Goal: Answer question/provide support: Share knowledge or assist other users

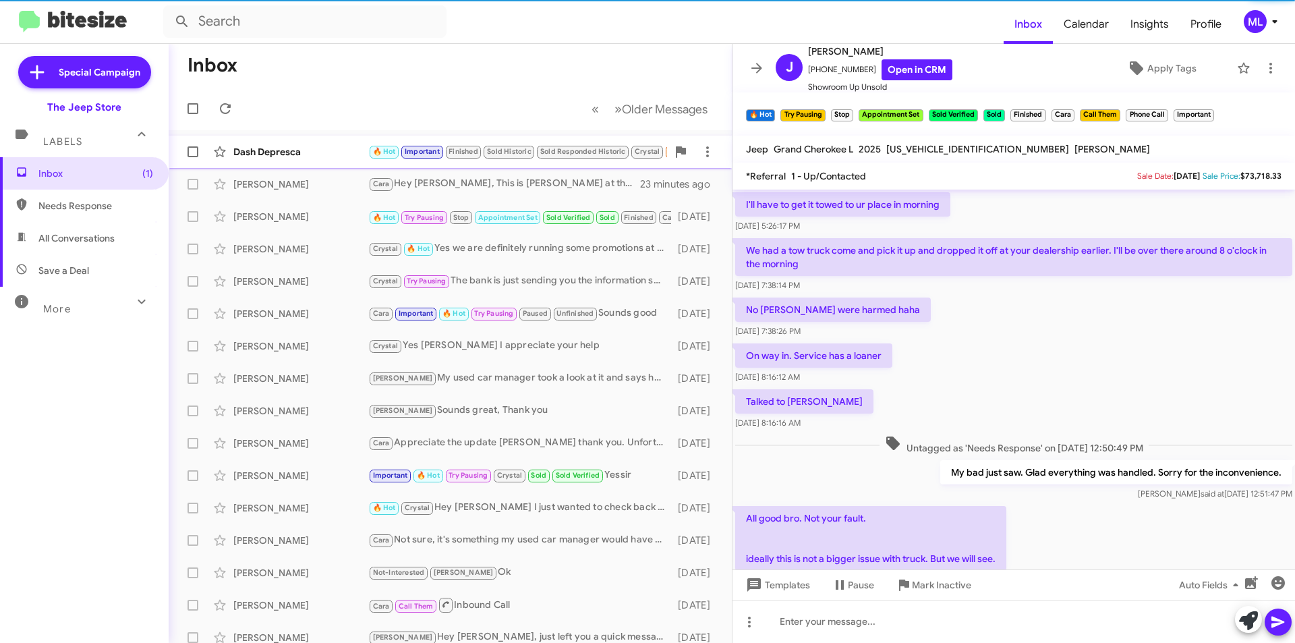
click at [297, 152] on div "Dash Depresca" at bounding box center [300, 151] width 135 height 13
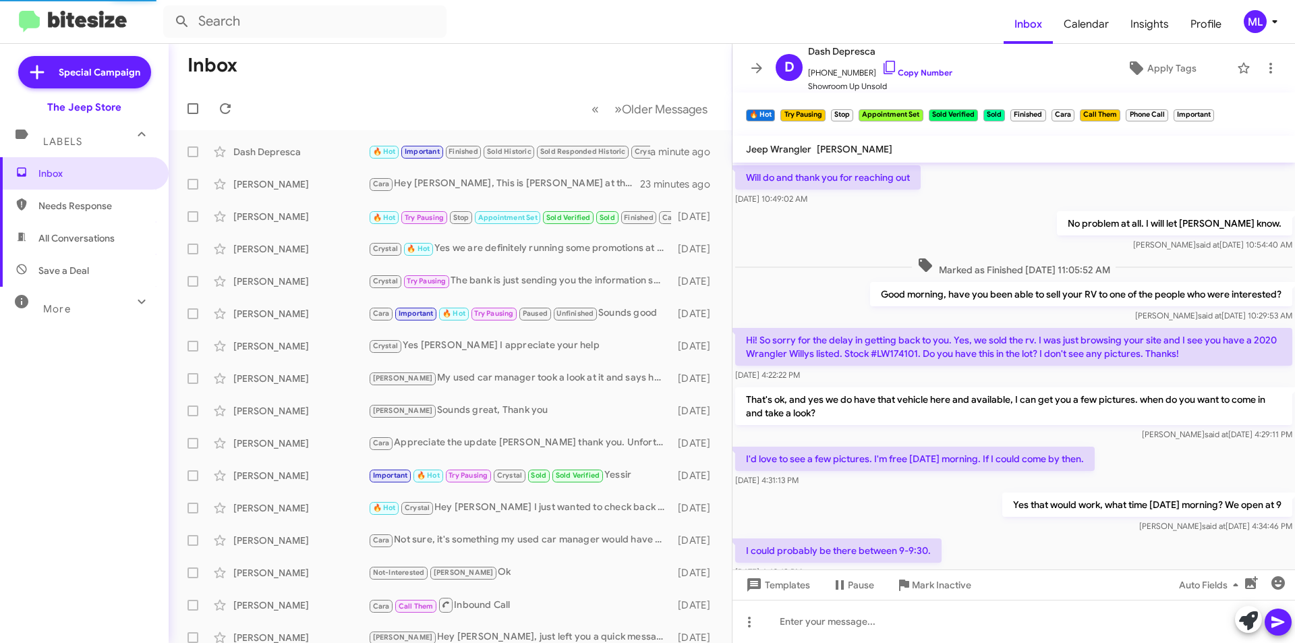
scroll to position [527, 0]
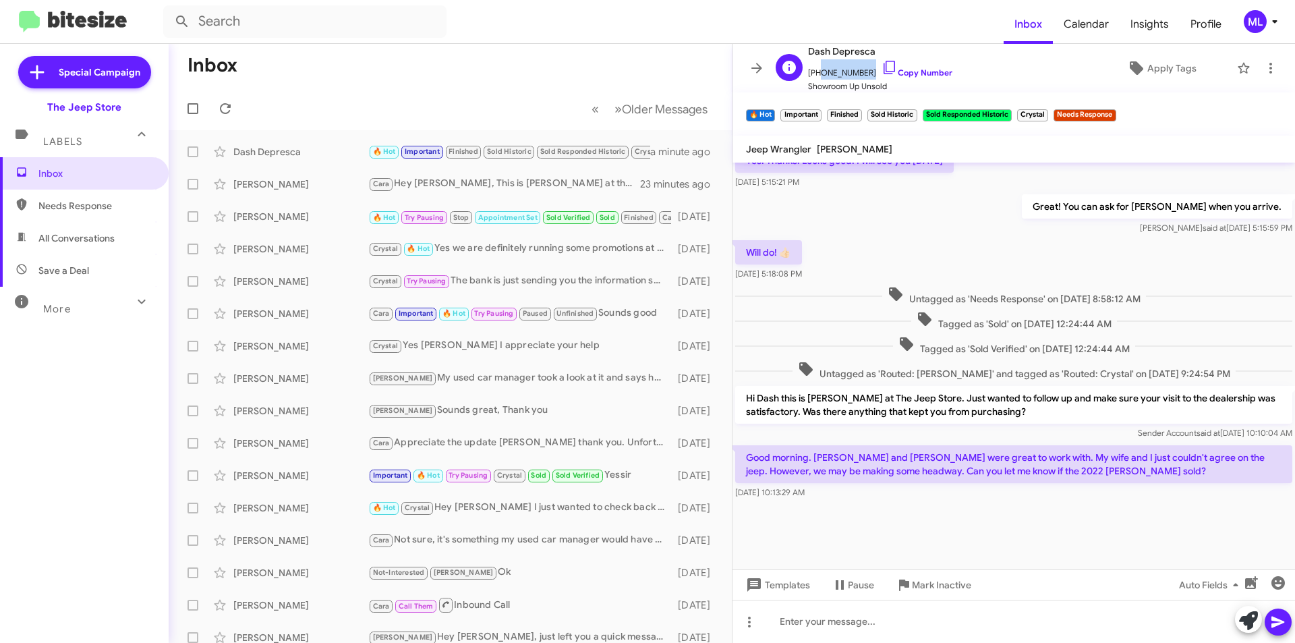
drag, startPoint x: 863, startPoint y: 69, endPoint x: 817, endPoint y: 71, distance: 46.6
click at [817, 71] on span "[PHONE_NUMBER] Copy Number" at bounding box center [880, 69] width 144 height 20
copy span "9082958032"
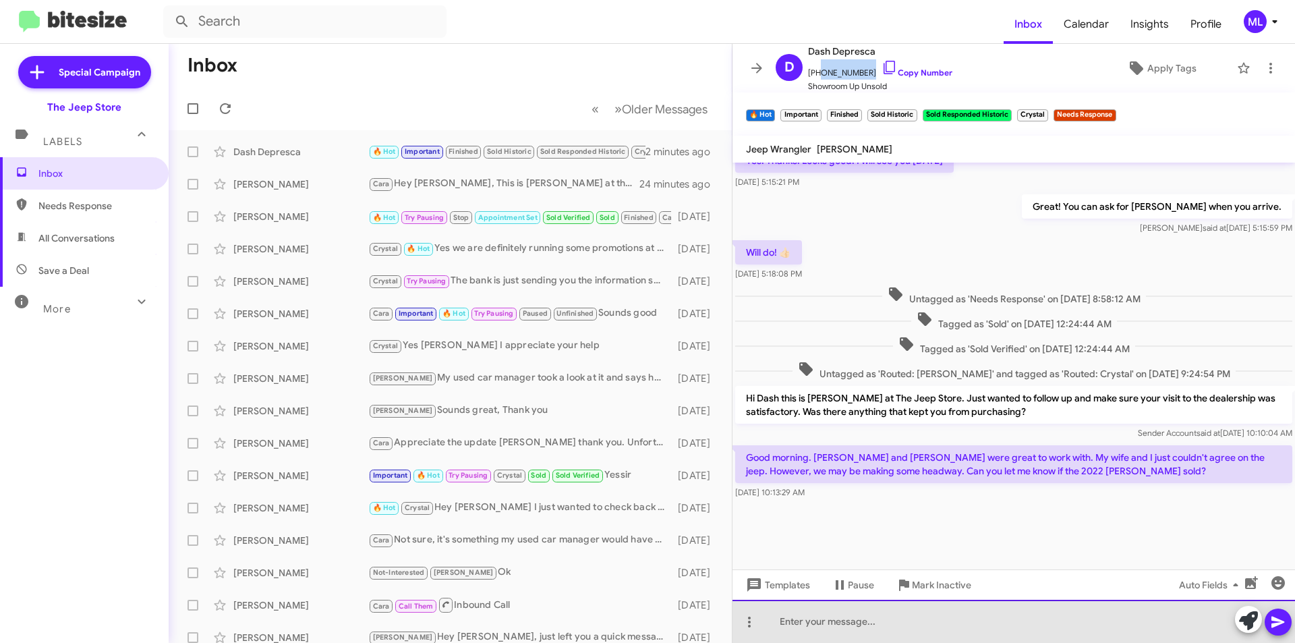
click at [811, 625] on div at bounding box center [1013, 621] width 563 height 43
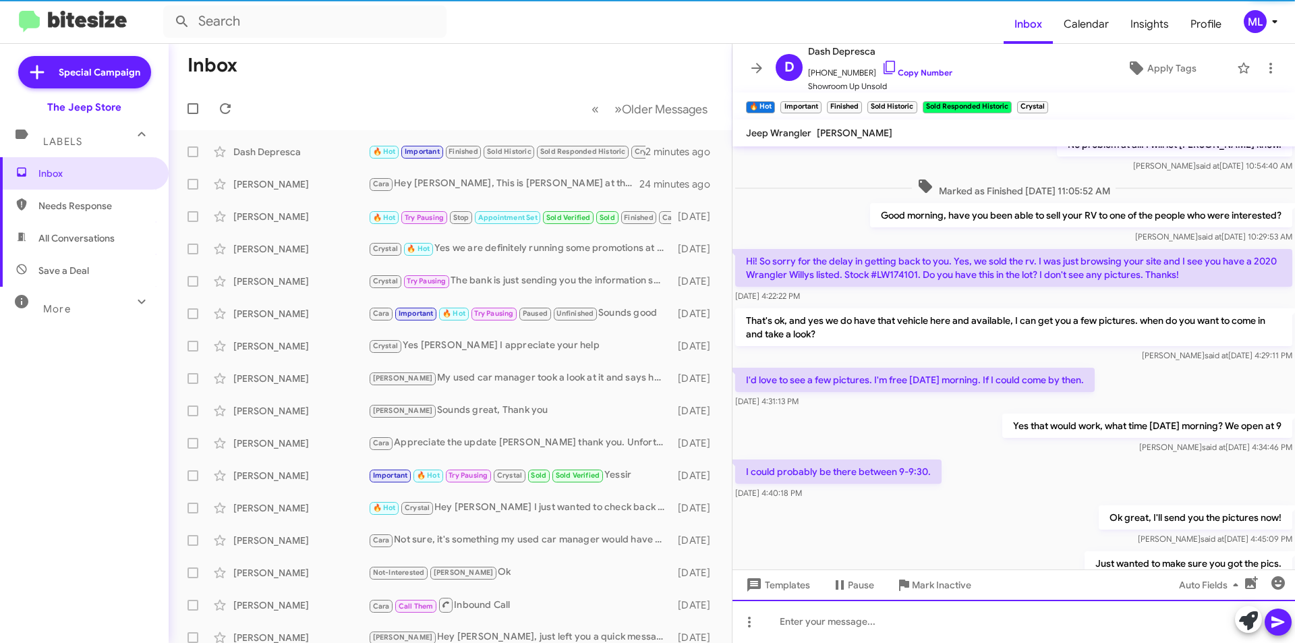
scroll to position [0, 0]
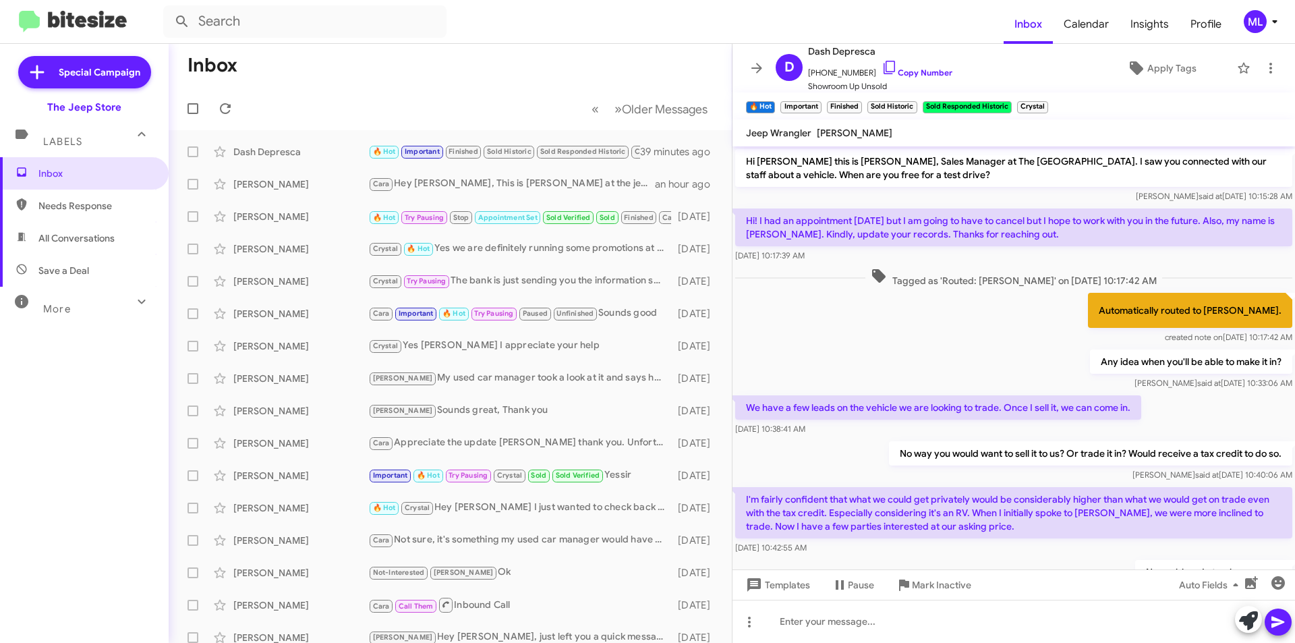
click at [46, 269] on span "Save a Deal" at bounding box center [63, 270] width 51 height 13
type input "in:not-interested"
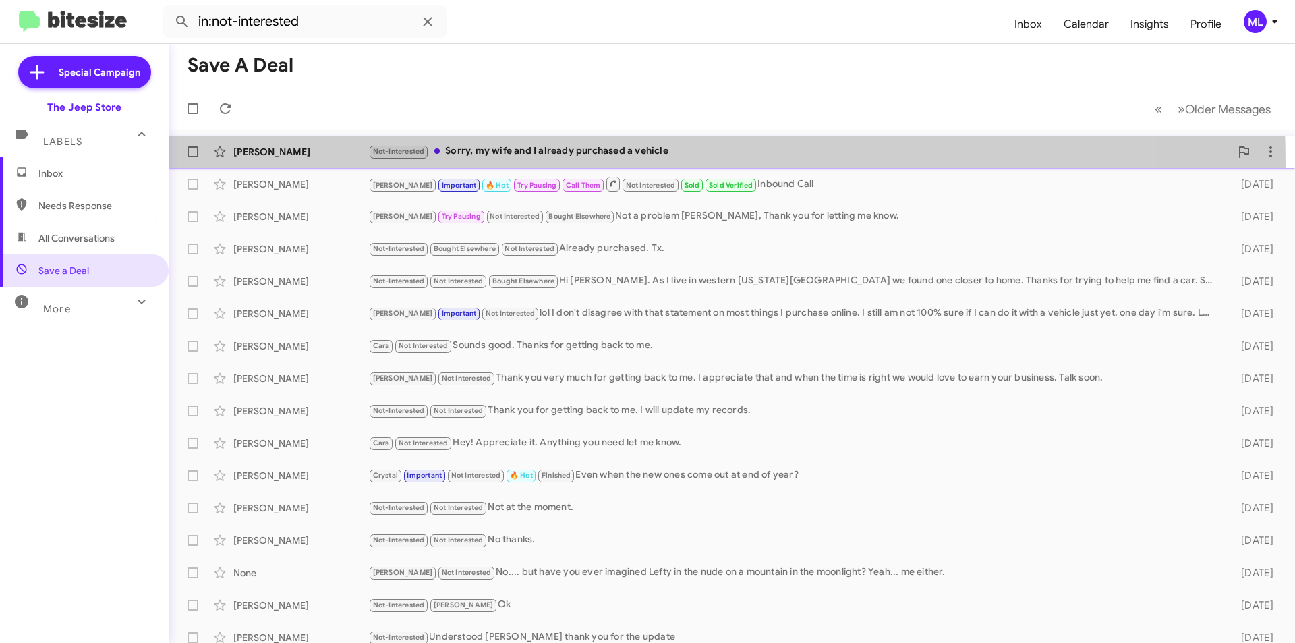
click at [536, 162] on div "[PERSON_NAME] Not-Interested Sorry, my wife and I already purchased a vehicle a…" at bounding box center [731, 151] width 1105 height 27
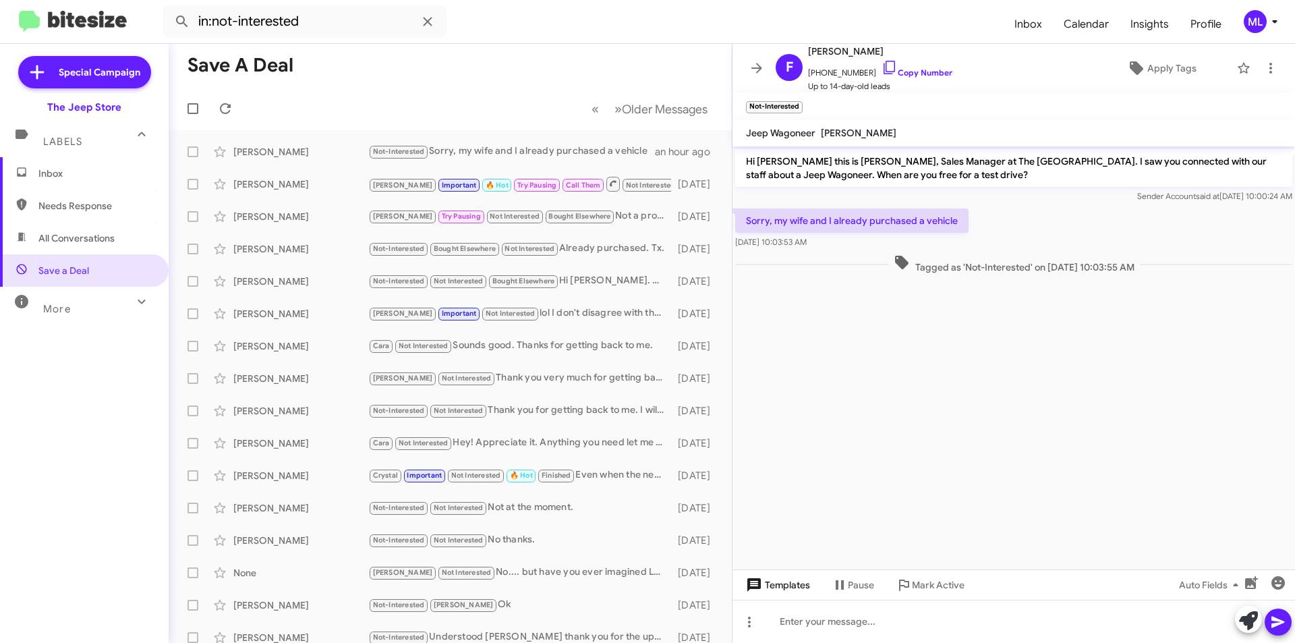
click at [768, 574] on span "Templates" at bounding box center [776, 585] width 67 height 24
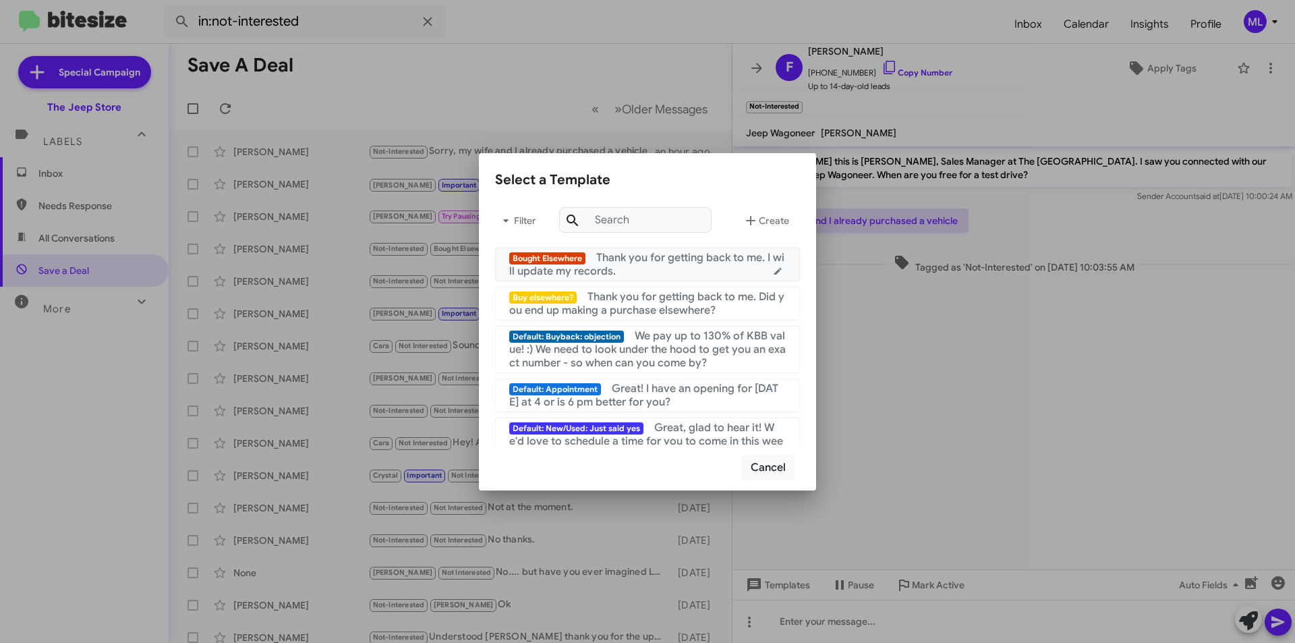
click at [656, 265] on div "Bought Elsewhere Thank you for getting back to me. I will update my records." at bounding box center [647, 264] width 277 height 27
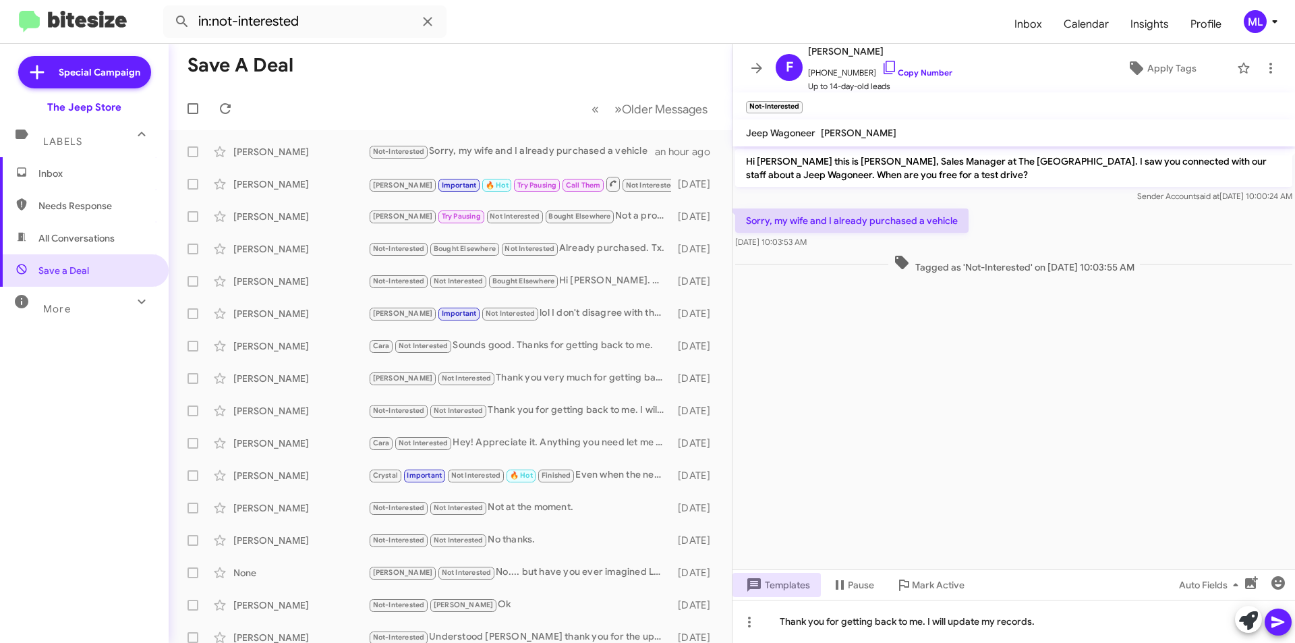
click at [1278, 617] on icon at bounding box center [1278, 622] width 16 height 16
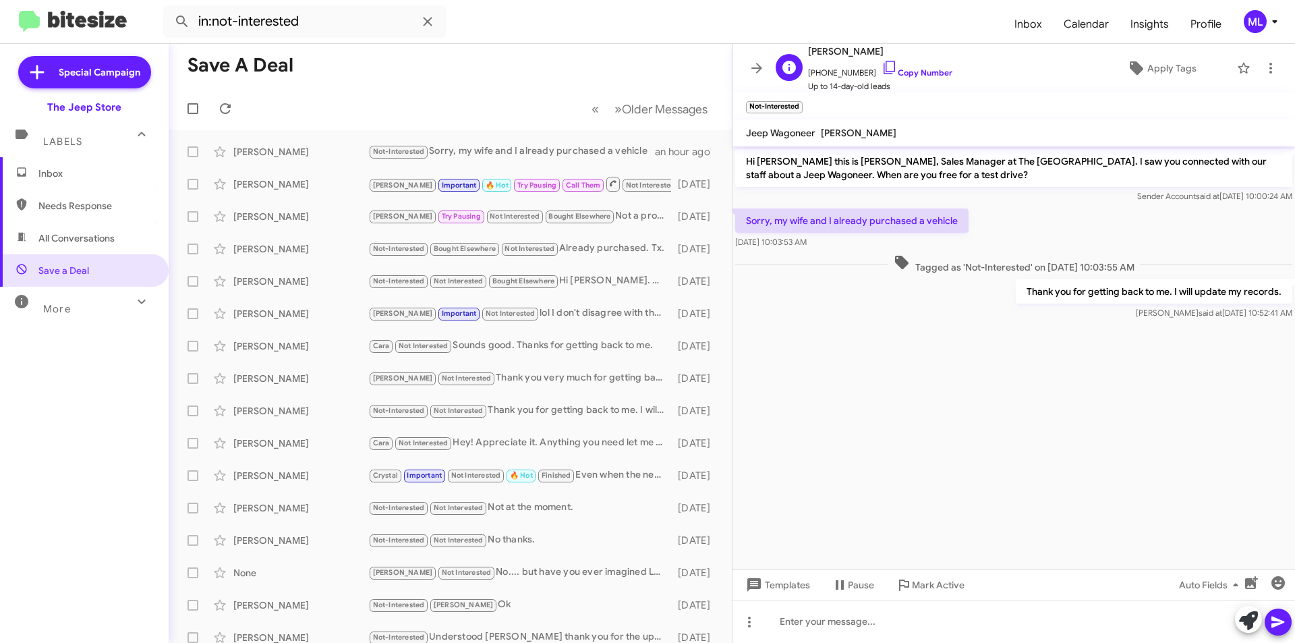
drag, startPoint x: 863, startPoint y: 71, endPoint x: 815, endPoint y: 70, distance: 48.6
click at [815, 70] on span "[PHONE_NUMBER] Copy Number" at bounding box center [880, 69] width 144 height 20
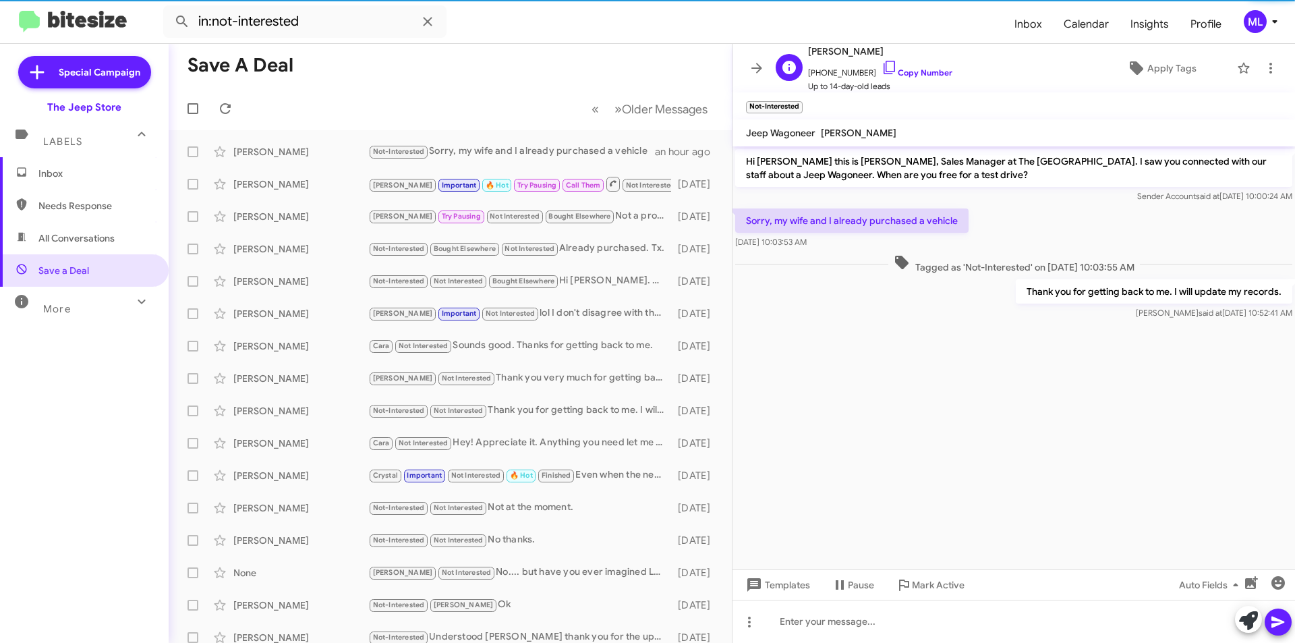
copy span "7325970886"
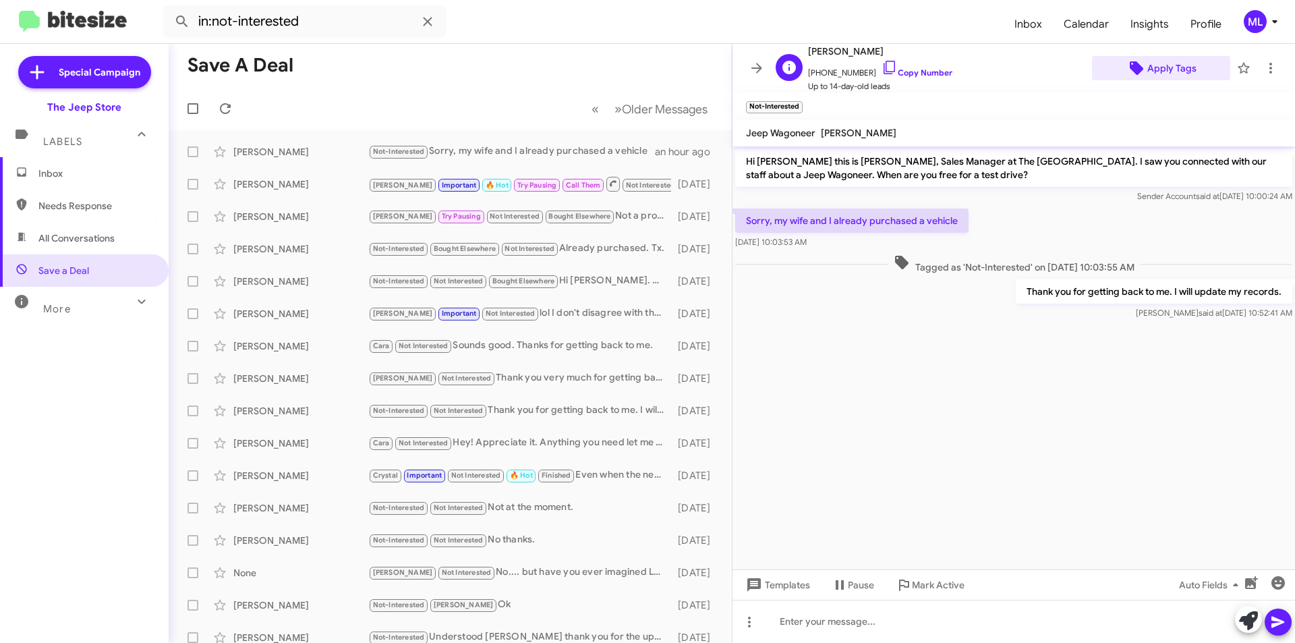
click at [1164, 75] on span "Apply Tags" at bounding box center [1171, 68] width 49 height 24
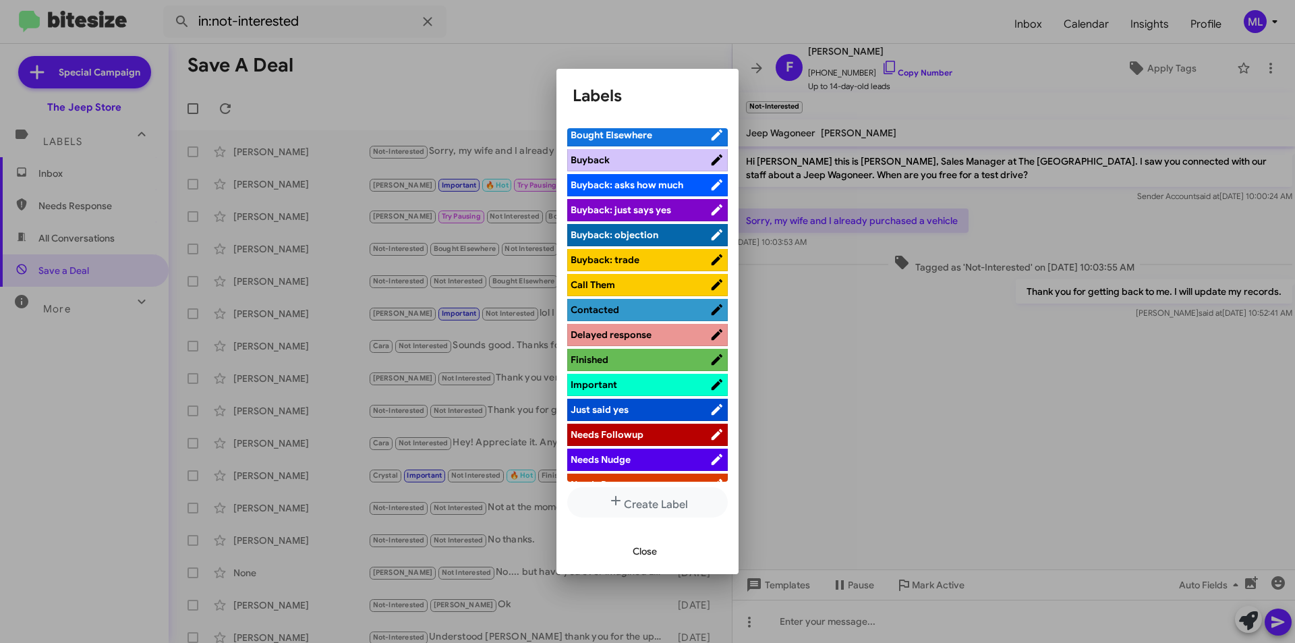
scroll to position [270, 0]
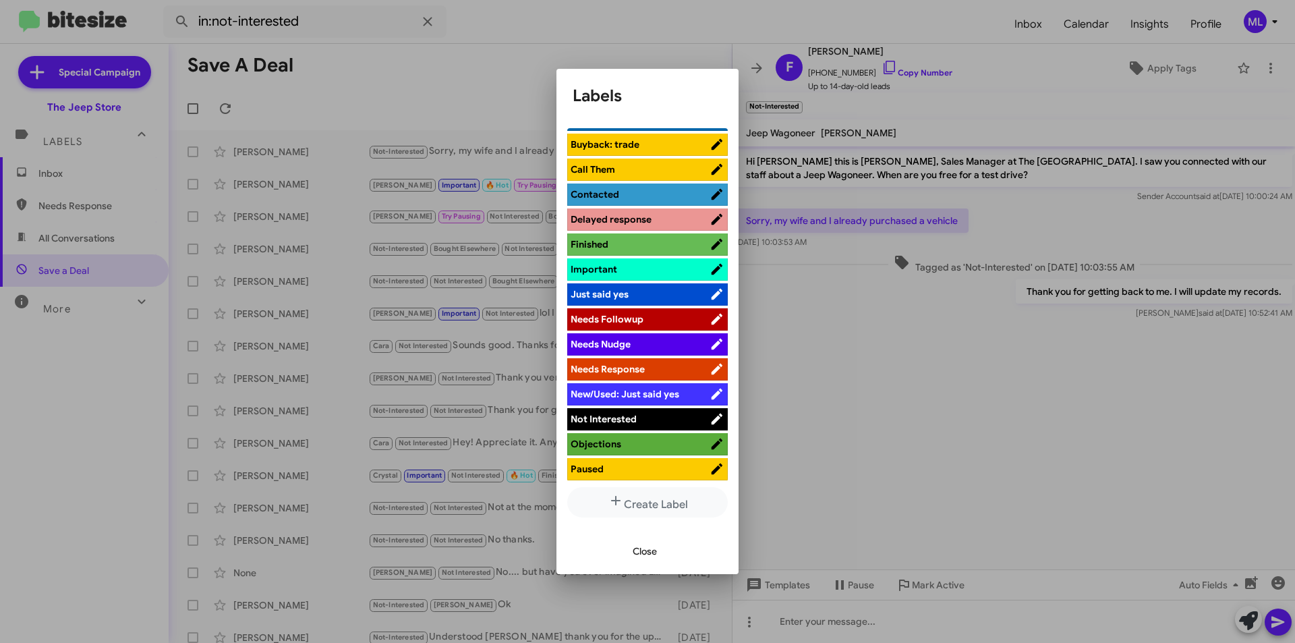
click at [637, 418] on span "Not Interested" at bounding box center [640, 418] width 139 height 13
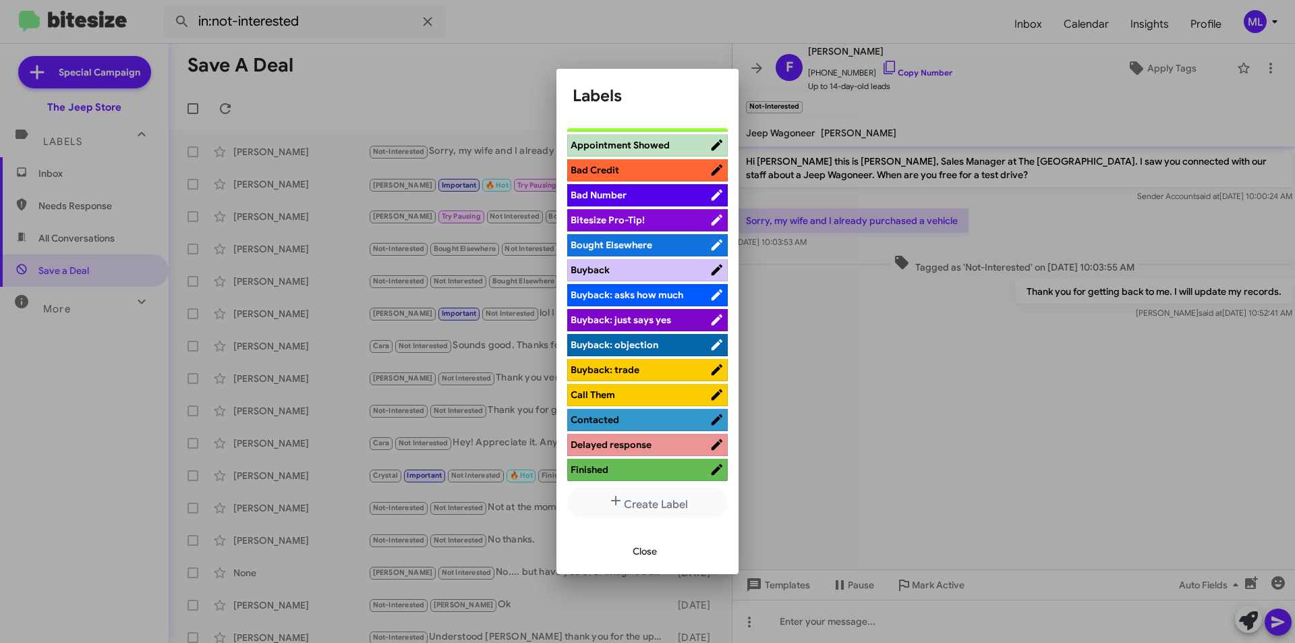
scroll to position [24, 0]
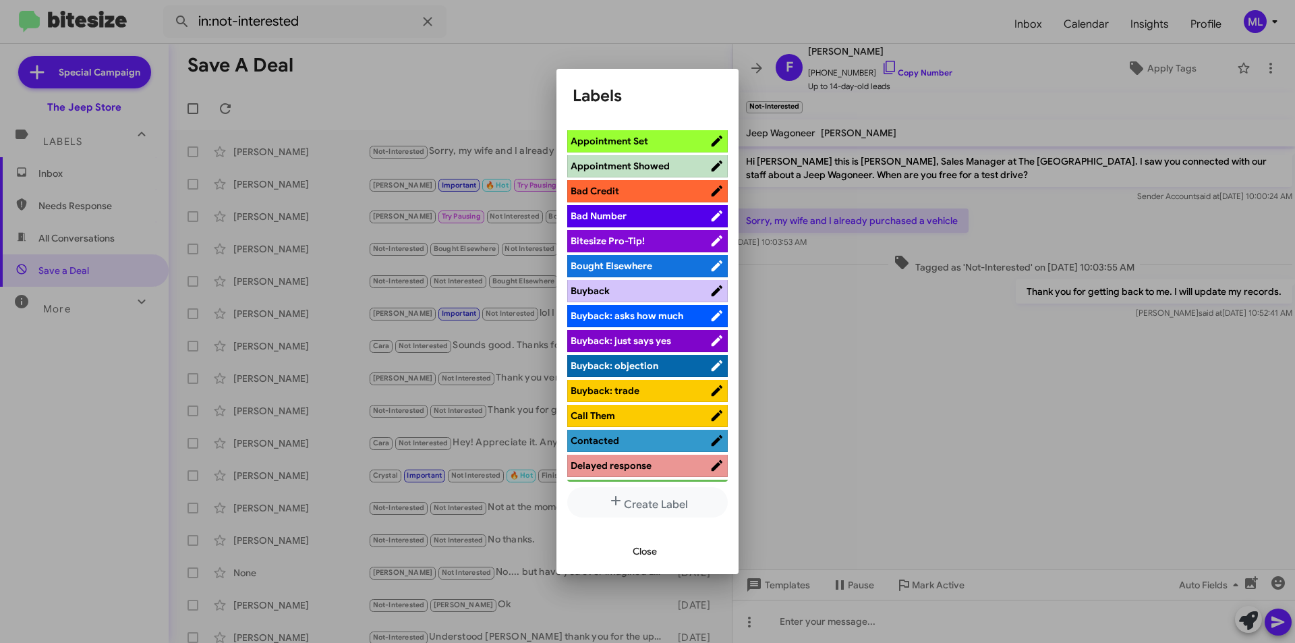
click at [623, 266] on span "Bought Elsewhere" at bounding box center [612, 266] width 82 height 12
drag, startPoint x: 652, startPoint y: 547, endPoint x: 660, endPoint y: 540, distance: 10.5
click at [652, 547] on span "Close" at bounding box center [645, 551] width 24 height 24
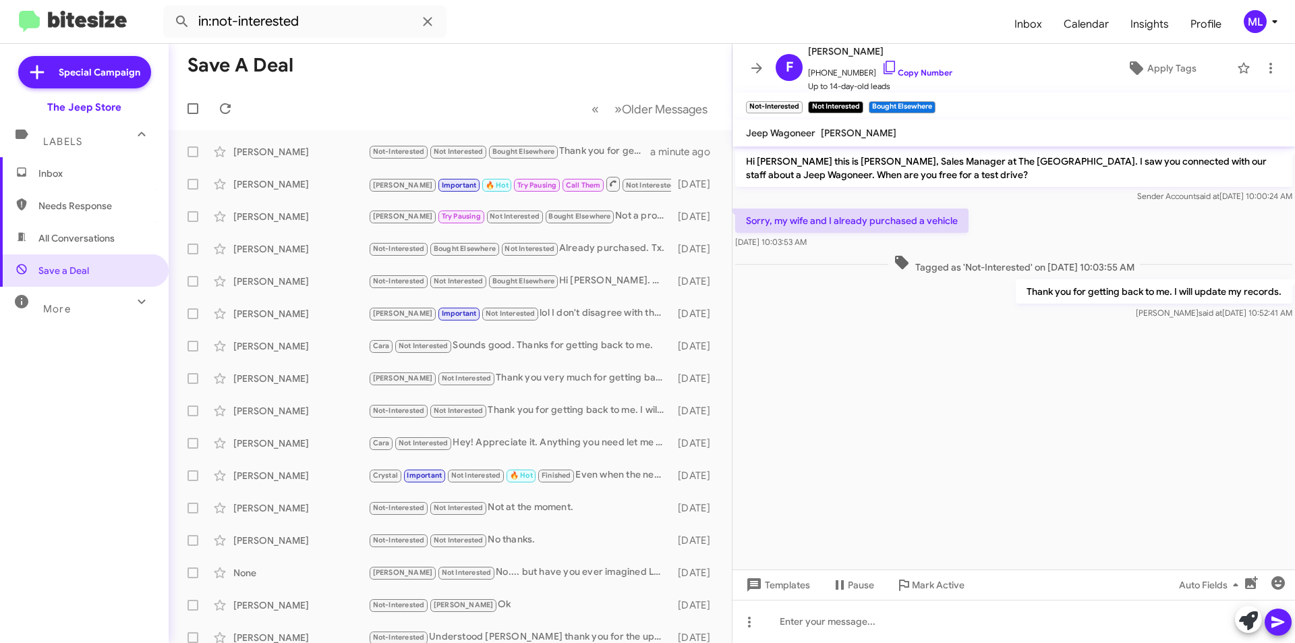
click at [46, 170] on span "Inbox" at bounding box center [95, 173] width 115 height 13
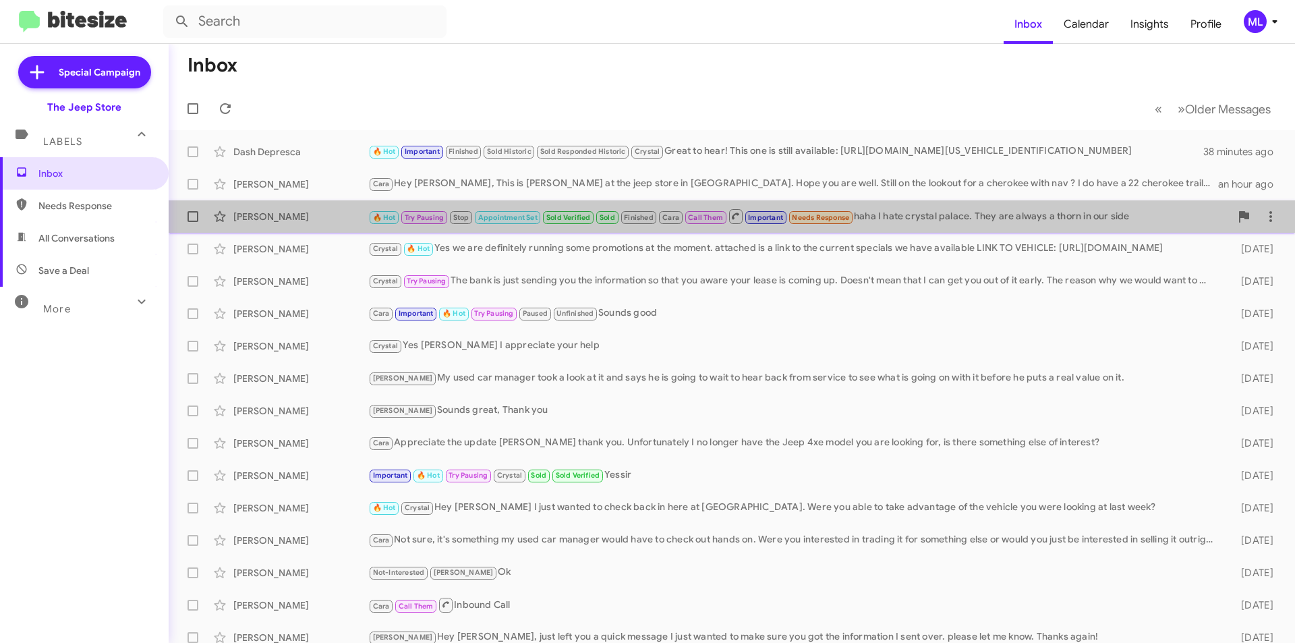
click at [912, 206] on div "[PERSON_NAME] 🔥 Hot Try Pausing Stop Appointment Set Sold Verified Sold Finishe…" at bounding box center [731, 216] width 1105 height 27
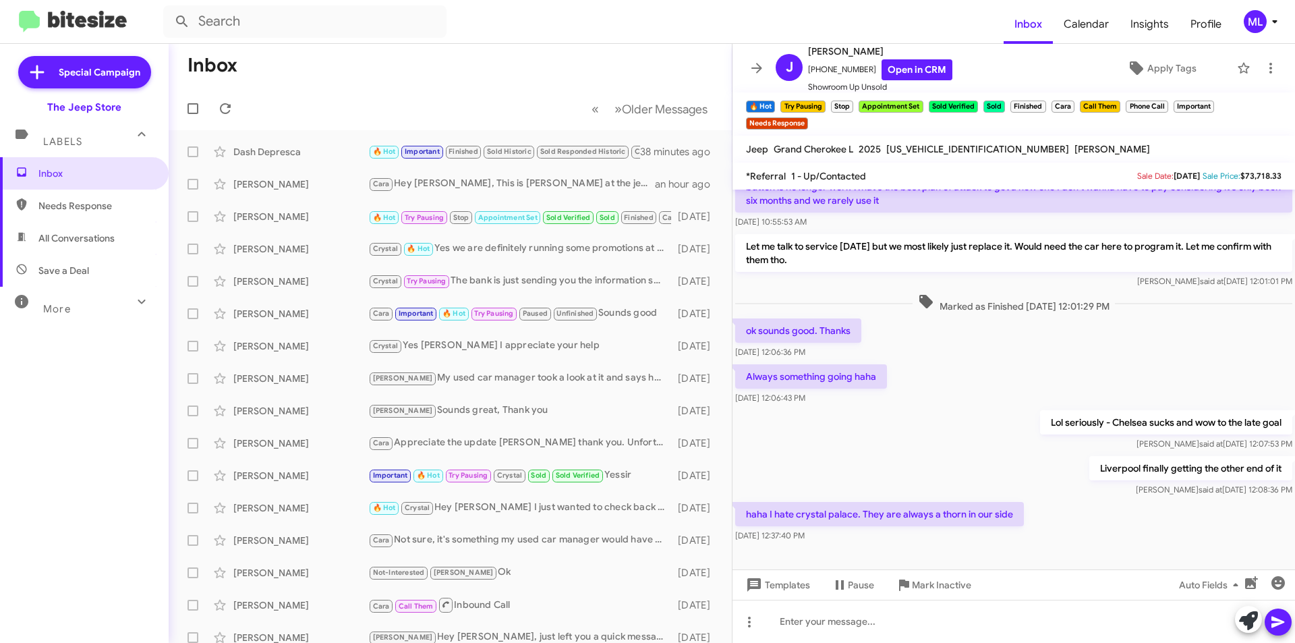
scroll to position [616, 0]
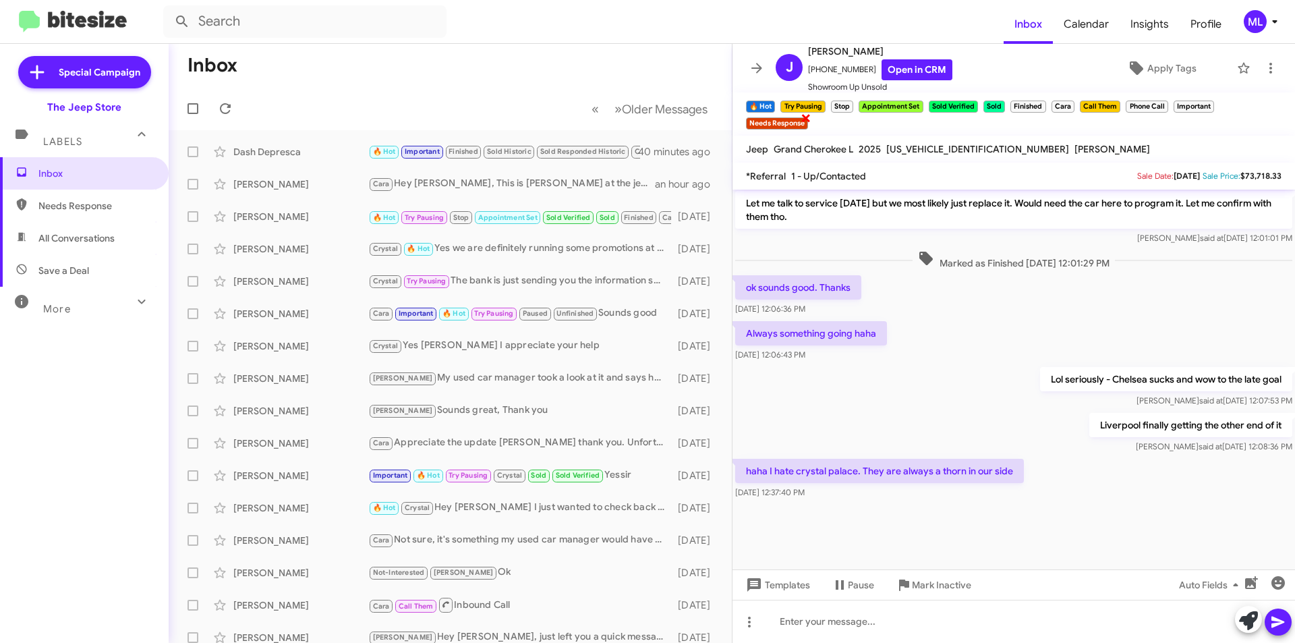
click at [806, 121] on span "×" at bounding box center [806, 117] width 11 height 16
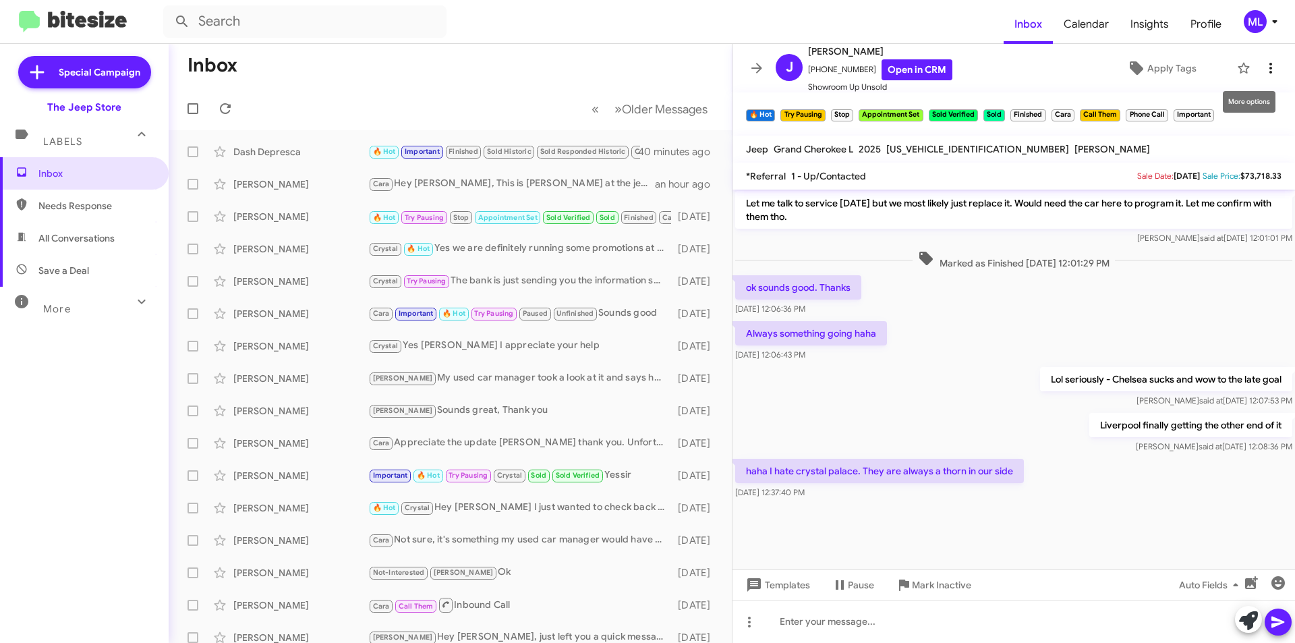
click at [1267, 70] on icon at bounding box center [1271, 68] width 16 height 16
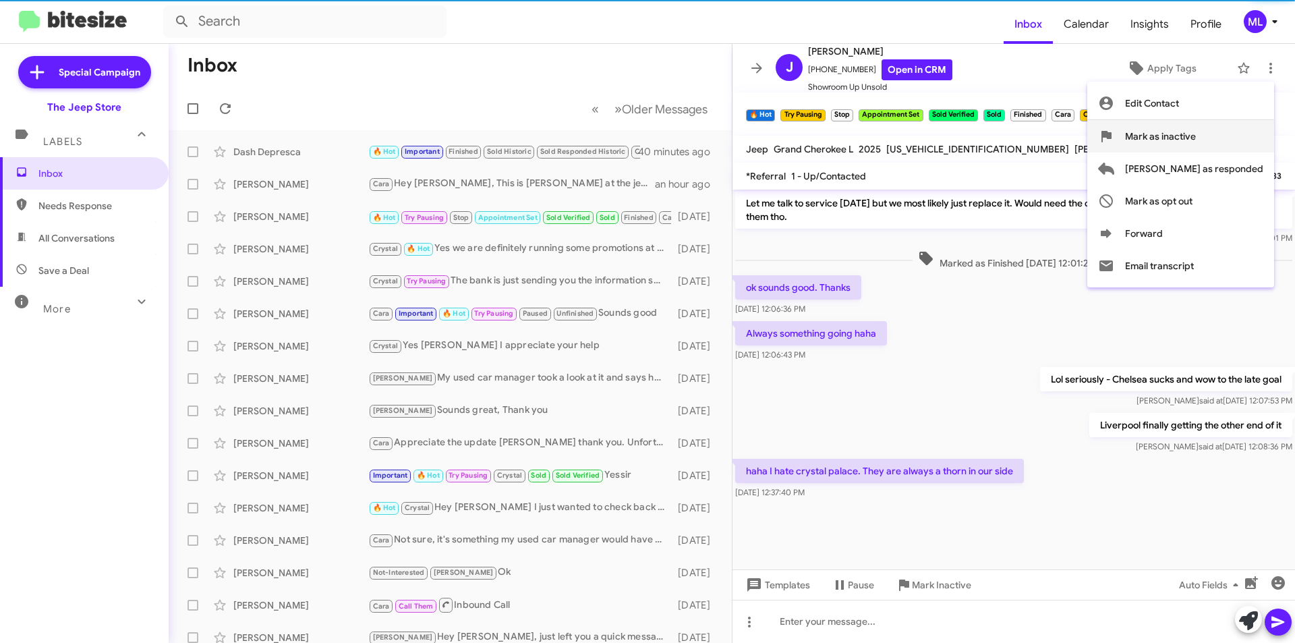
click at [1196, 138] on span "Mark as inactive" at bounding box center [1160, 136] width 71 height 32
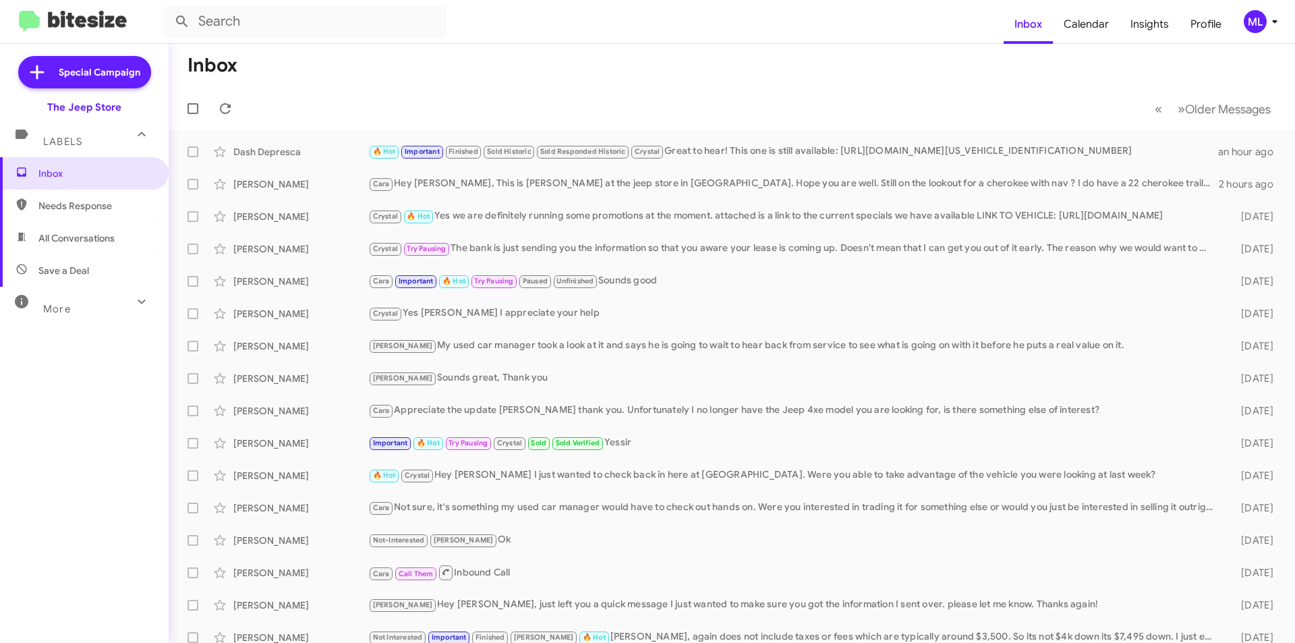
click at [114, 254] on span "Save a Deal" at bounding box center [84, 270] width 169 height 32
type input "in:not-interested"
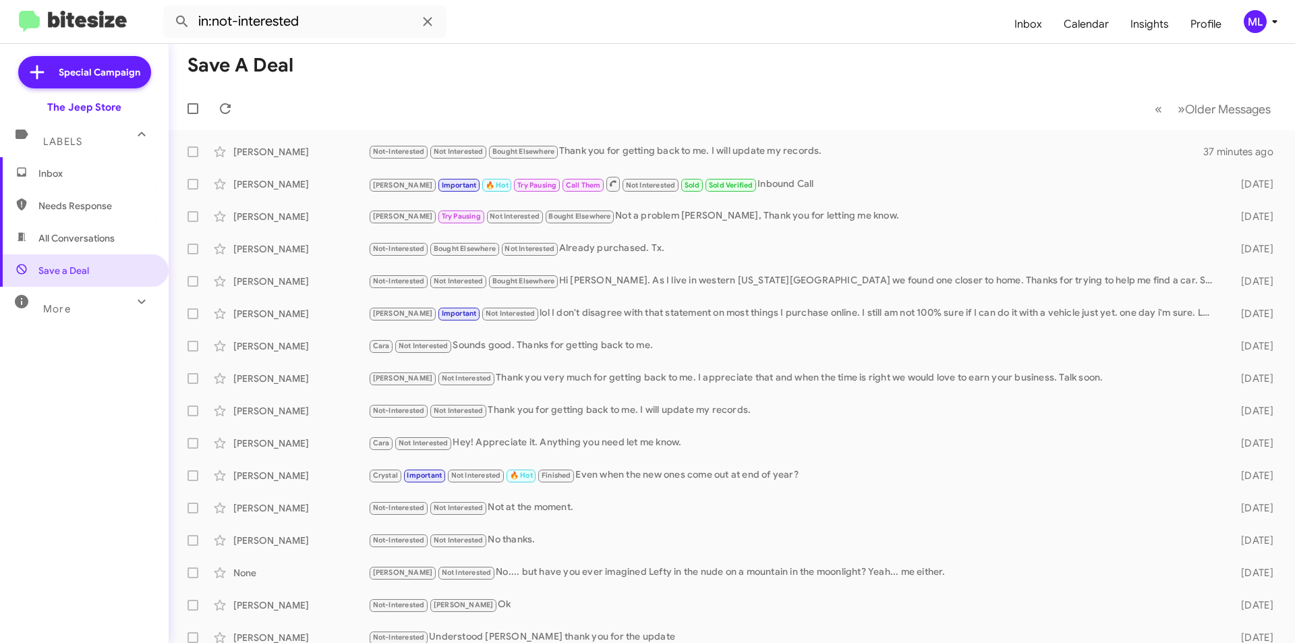
click at [84, 171] on span "Inbox" at bounding box center [95, 173] width 115 height 13
